Goal: Information Seeking & Learning: Learn about a topic

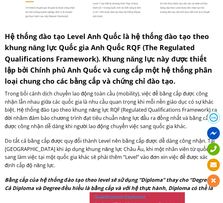
scroll to position [159, 0]
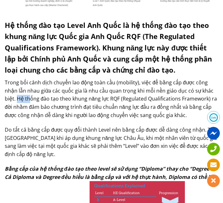
drag, startPoint x: 17, startPoint y: 99, endPoint x: 30, endPoint y: 99, distance: 12.7
click at [30, 99] on p "Trong bối cảnh dịch chuyển lao động toàn cầu (mobility), việc để bằng cấp được …" at bounding box center [111, 99] width 213 height 41
click at [70, 98] on p "Trong bối cảnh dịch chuyển lao động toàn cầu (mobility), việc để bằng cấp được …" at bounding box center [111, 99] width 213 height 41
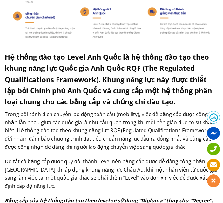
click at [79, 104] on strong "Hệ thống đào tạo Level Anh Quốc là hệ thống đào tạo theo khung năng lực Quốc gi…" at bounding box center [108, 79] width 207 height 54
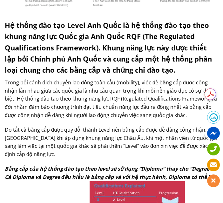
click at [88, 112] on p "Trong bối cảnh dịch chuyển lao động toàn cầu (mobility), việc để bằng cấp được …" at bounding box center [111, 99] width 213 height 41
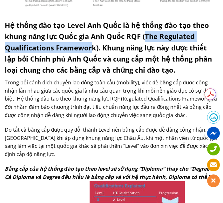
drag, startPoint x: 148, startPoint y: 36, endPoint x: 93, endPoint y: 46, distance: 55.7
click at [93, 46] on strong "Hệ thống đào tạo Level Anh Quốc là hệ thống đào tạo theo khung năng lực Quốc gi…" at bounding box center [108, 47] width 207 height 54
drag, startPoint x: 94, startPoint y: 47, endPoint x: 153, endPoint y: 35, distance: 60.0
click at [153, 35] on strong "Hệ thống đào tạo Level Anh Quốc là hệ thống đào tạo theo khung năng lực Quốc gi…" at bounding box center [108, 47] width 207 height 54
drag, startPoint x: 148, startPoint y: 37, endPoint x: 96, endPoint y: 49, distance: 53.2
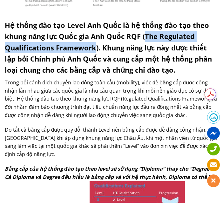
click at [96, 49] on strong "Hệ thống đào tạo Level Anh Quốc là hệ thống đào tạo theo khung năng lực Quốc gi…" at bounding box center [108, 47] width 207 height 54
copy strong "The Regulated Qualifications Framework"
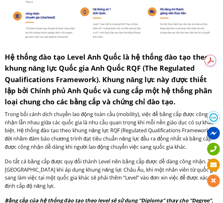
click at [94, 89] on strong "Hệ thống đào tạo Level Anh Quốc là hệ thống đào tạo theo khung năng lực Quốc gi…" at bounding box center [108, 79] width 207 height 54
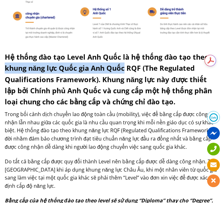
drag, startPoint x: 2, startPoint y: 67, endPoint x: 126, endPoint y: 68, distance: 124.2
copy strong "khung năng lực Quốc gia Anh Quốc"
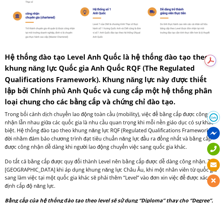
click at [70, 125] on p "Trong bối cảnh dịch chuyển lao động toàn cầu (mobility), việc để bằng cấp được …" at bounding box center [111, 131] width 213 height 41
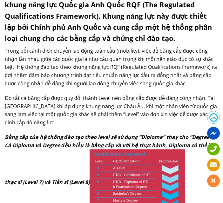
click at [90, 105] on p "Do tất cả bằng cấp được quy đổi thành Level nên bằng cấp được dễ dàng công nhận…" at bounding box center [111, 110] width 213 height 32
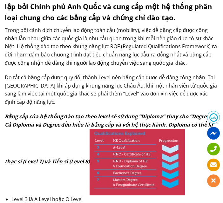
scroll to position [222, 0]
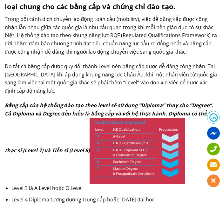
click at [61, 91] on p "Do tất cả bằng cấp được quy đổi thành Level nên bằng cấp được dễ dàng công nhận…" at bounding box center [111, 79] width 213 height 32
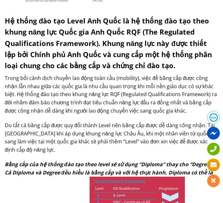
scroll to position [159, 0]
